Goal: Information Seeking & Learning: Learn about a topic

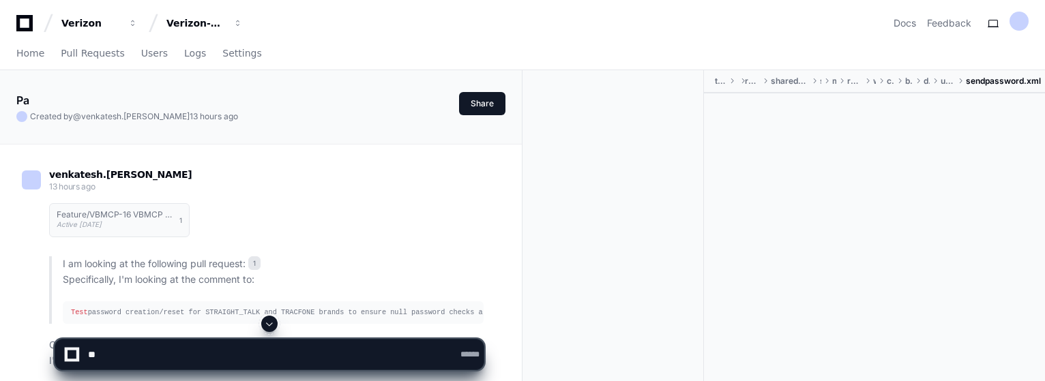
scroll to position [1705, 0]
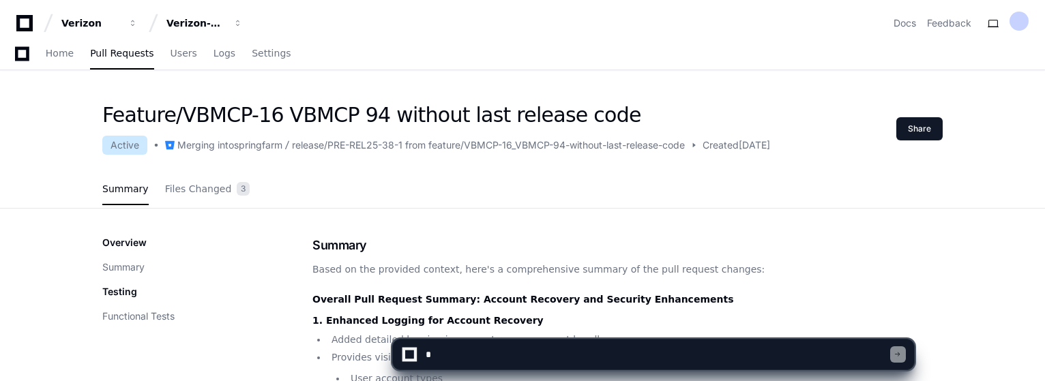
scroll to position [68, 0]
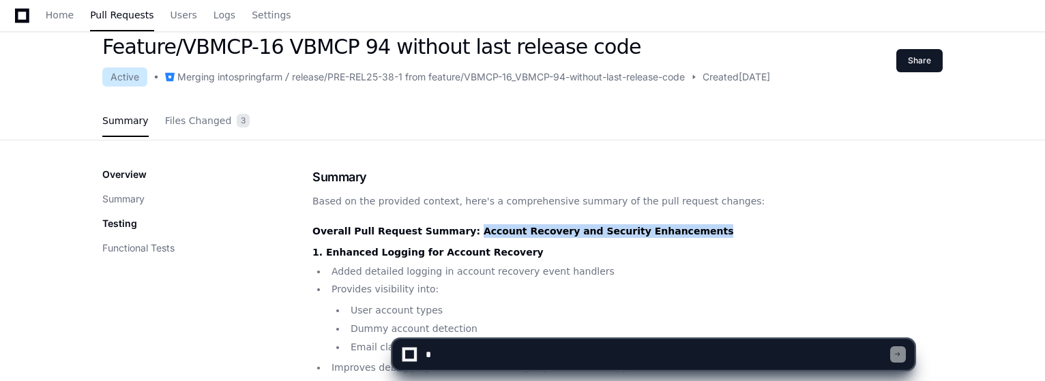
drag, startPoint x: 455, startPoint y: 233, endPoint x: 668, endPoint y: 226, distance: 212.8
click at [668, 226] on h2 "Overall Pull Request Summary: Account Recovery and Security Enhancements" at bounding box center [627, 231] width 630 height 14
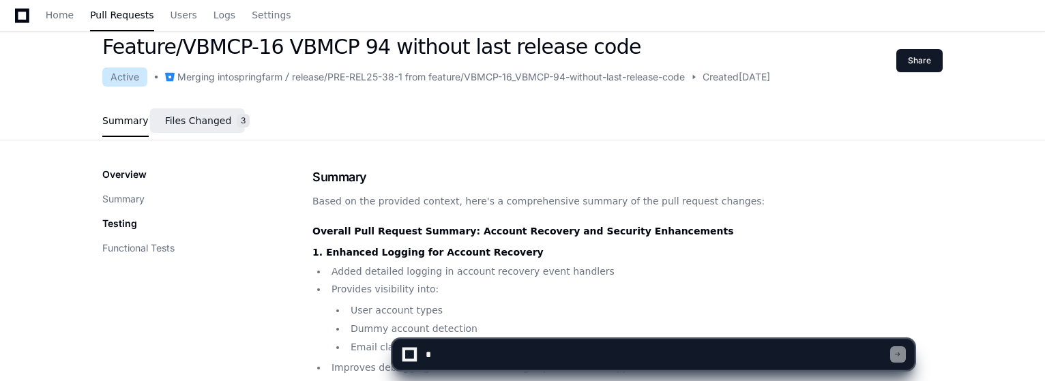
click at [211, 117] on span "Files Changed" at bounding box center [198, 121] width 67 height 8
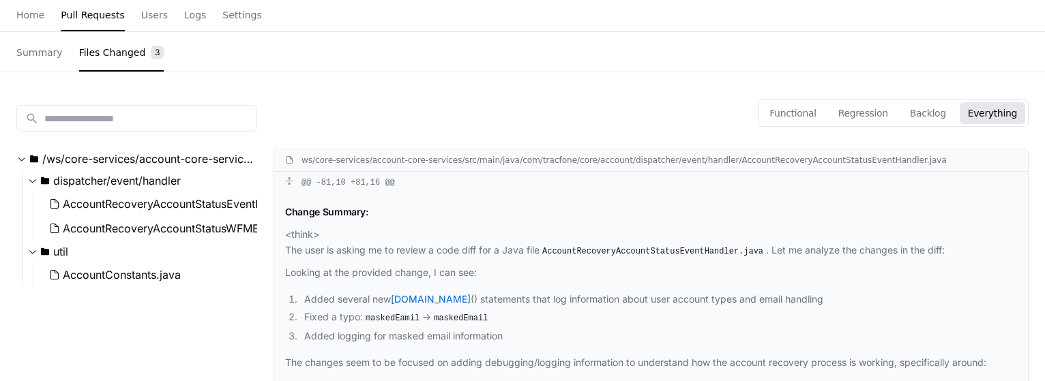
scroll to position [0, 0]
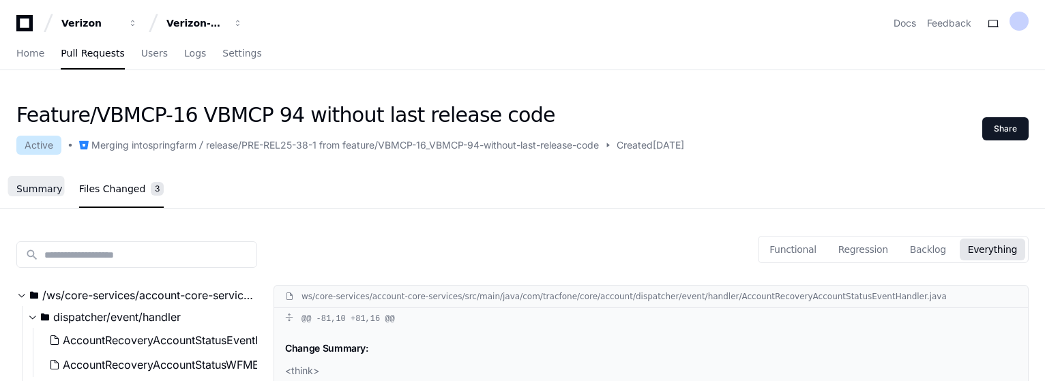
click at [41, 191] on span "Summary" at bounding box center [39, 189] width 46 height 8
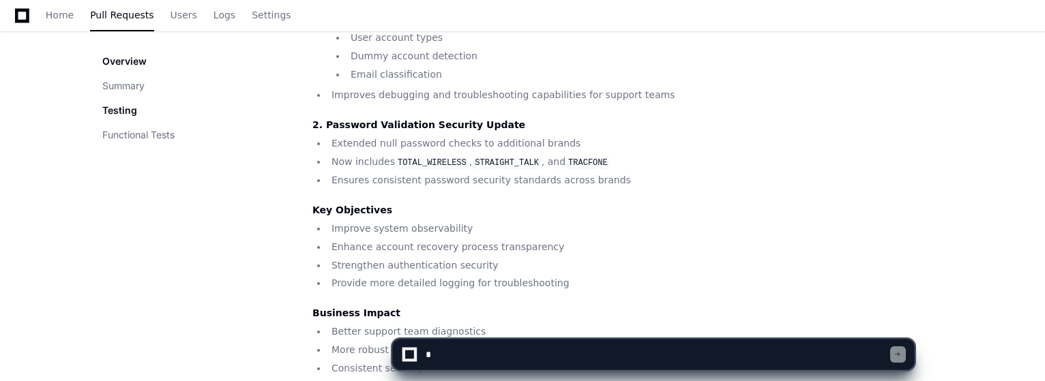
scroll to position [409, 0]
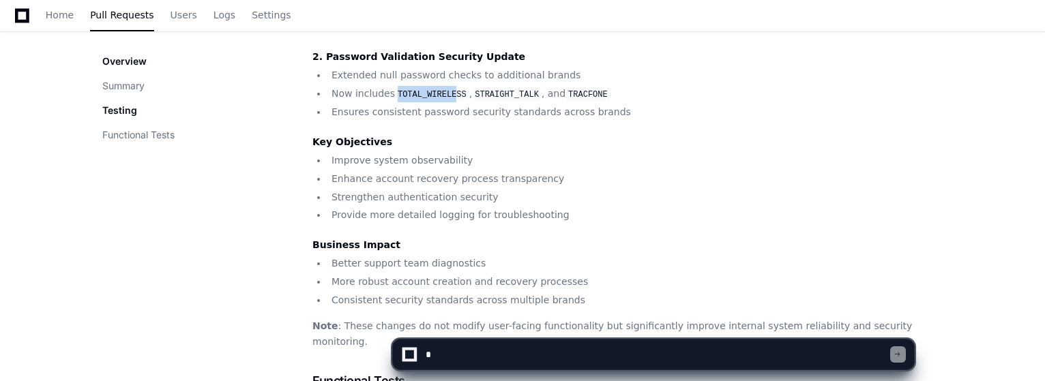
drag, startPoint x: 395, startPoint y: 93, endPoint x: 451, endPoint y: 87, distance: 56.2
click at [451, 87] on li "Now includes TOTAL_WIRELESS , STRAIGHT_TALK , and TRACFONE" at bounding box center [634, 94] width 615 height 16
drag, startPoint x: 605, startPoint y: 98, endPoint x: 395, endPoint y: 93, distance: 210.1
click at [395, 93] on li "Now includes TOTAL_WIRELESS , STRAIGHT_TALK , and TRACFONE" at bounding box center [634, 94] width 615 height 16
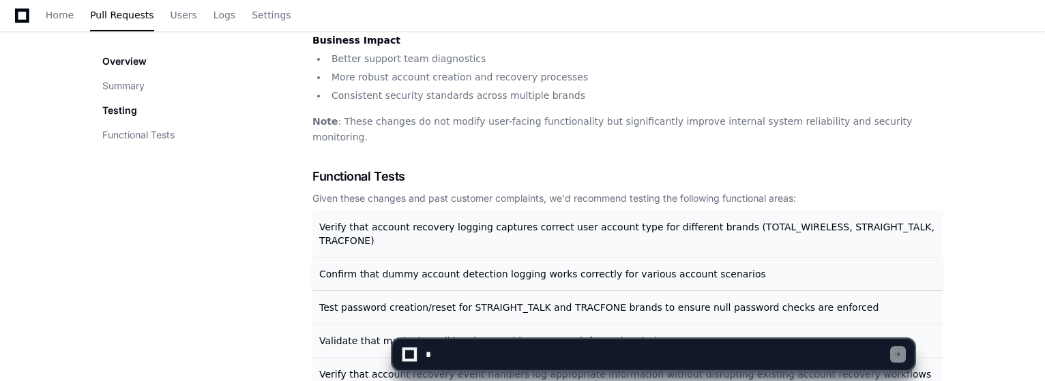
scroll to position [682, 0]
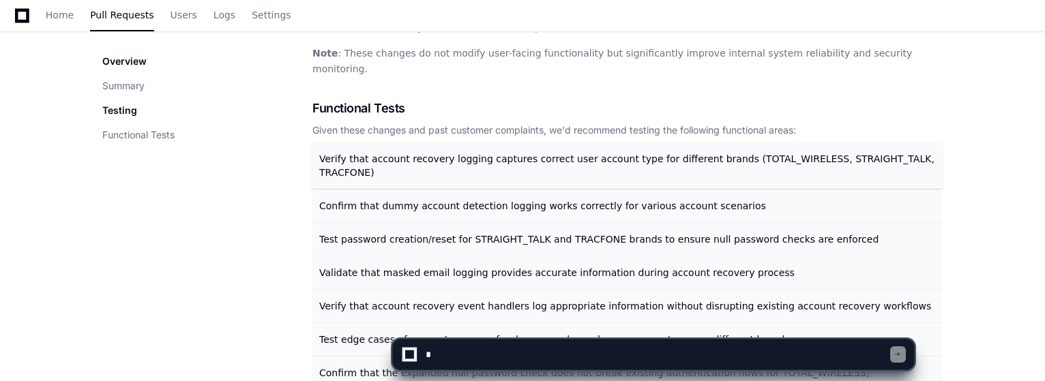
click at [556, 153] on span "Verify that account recovery logging captures correct user account type for dif…" at bounding box center [626, 165] width 615 height 25
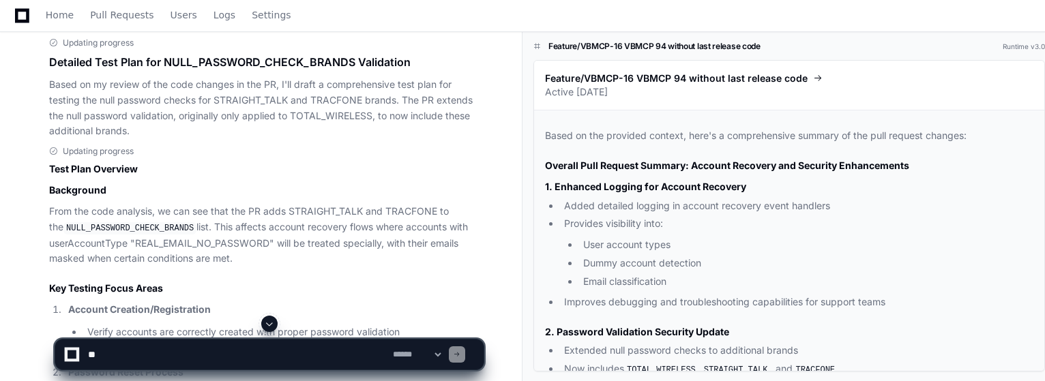
scroll to position [1159, 0]
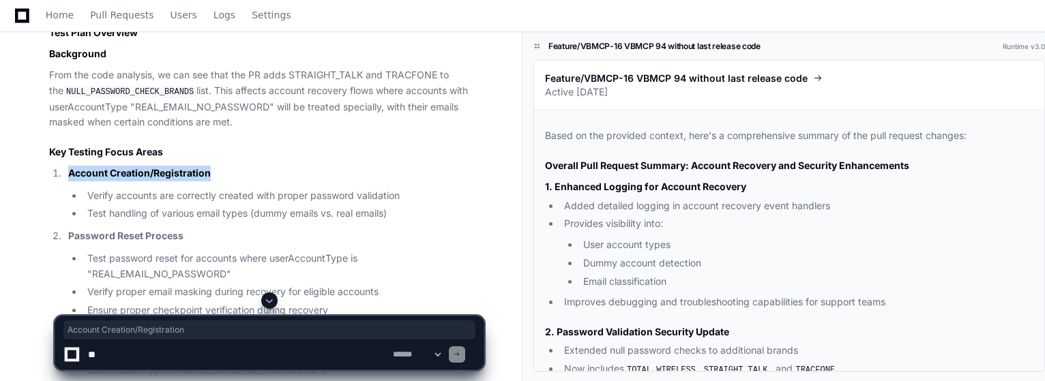
drag, startPoint x: 68, startPoint y: 175, endPoint x: 209, endPoint y: 170, distance: 140.5
click at [209, 170] on strong "Account Creation/Registration" at bounding box center [139, 173] width 143 height 12
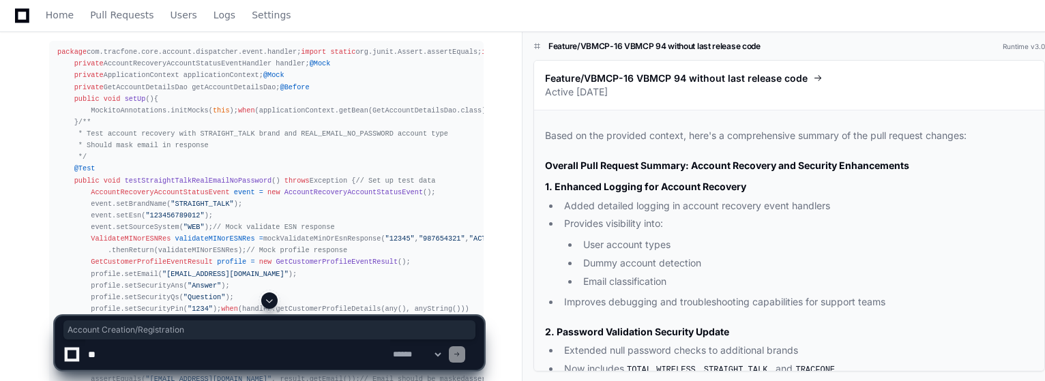
scroll to position [3136, 0]
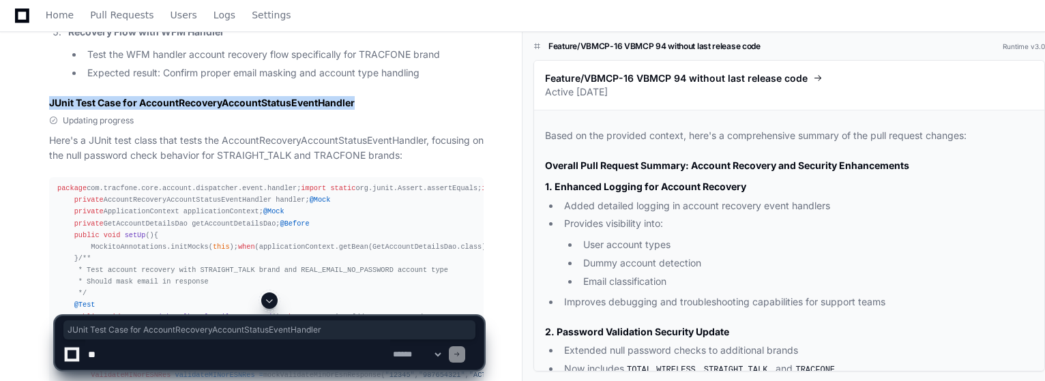
drag, startPoint x: 47, startPoint y: 112, endPoint x: 358, endPoint y: 112, distance: 310.9
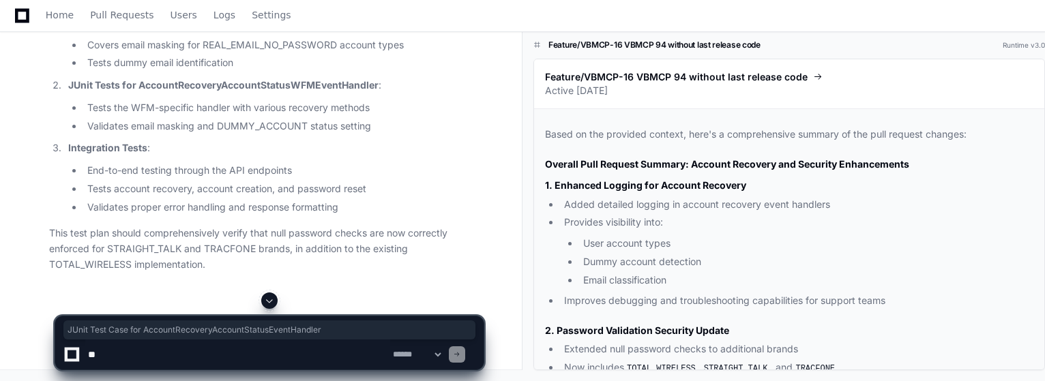
scroll to position [12309, 0]
click at [125, 12] on span "Pull Requests" at bounding box center [121, 15] width 63 height 8
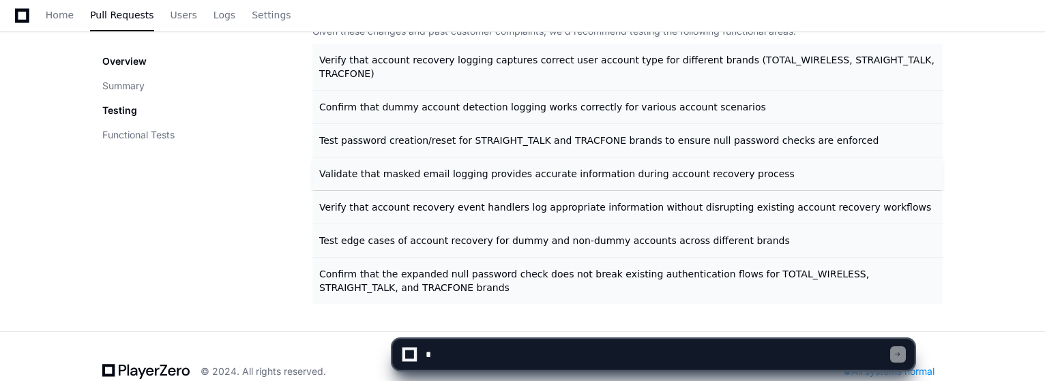
scroll to position [644, 0]
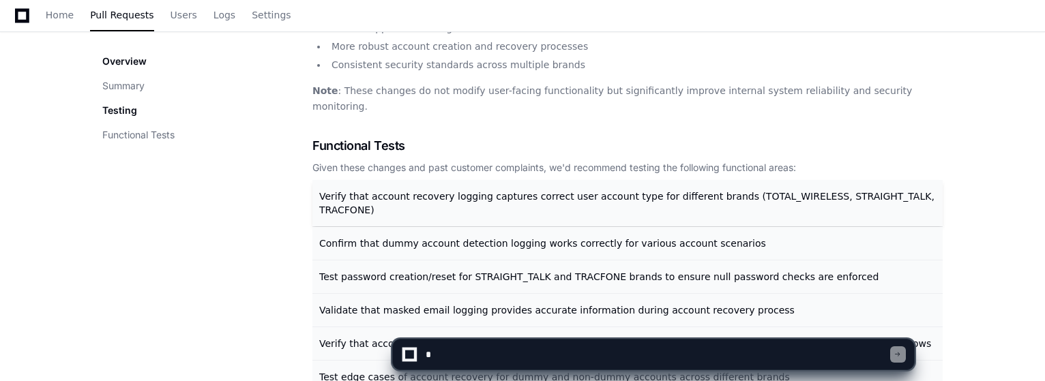
click at [625, 191] on span "Verify that account recovery logging captures correct user account type for dif…" at bounding box center [626, 203] width 615 height 25
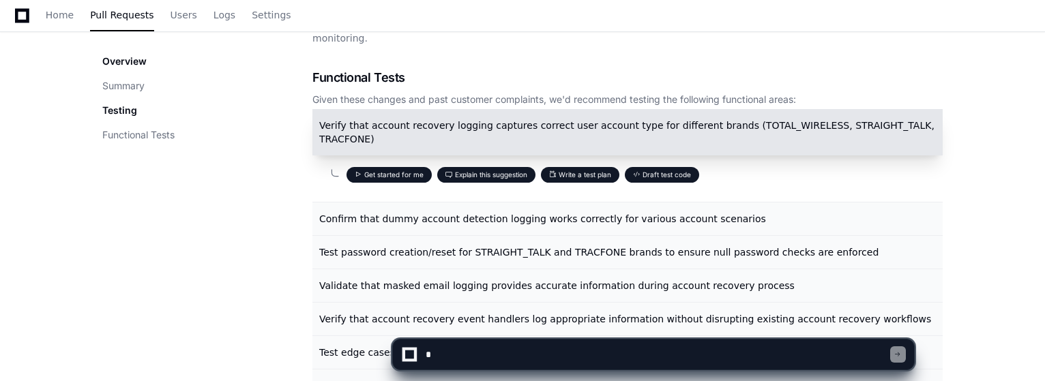
scroll to position [508, 0]
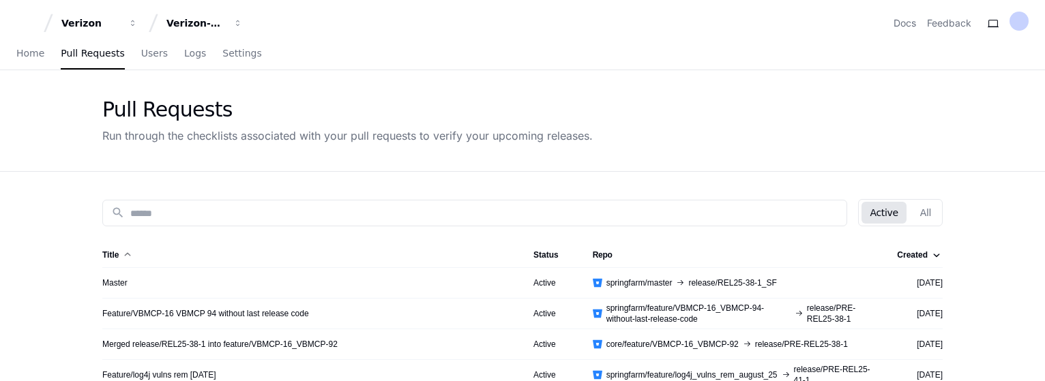
scroll to position [136, 0]
